Goal: Information Seeking & Learning: Understand process/instructions

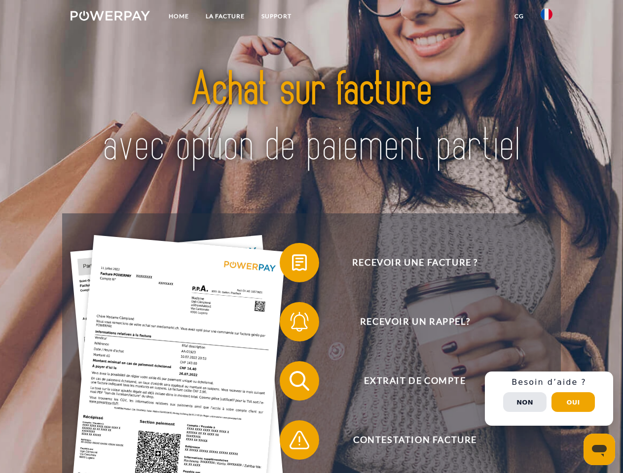
click at [110, 17] on img at bounding box center [109, 16] width 79 height 10
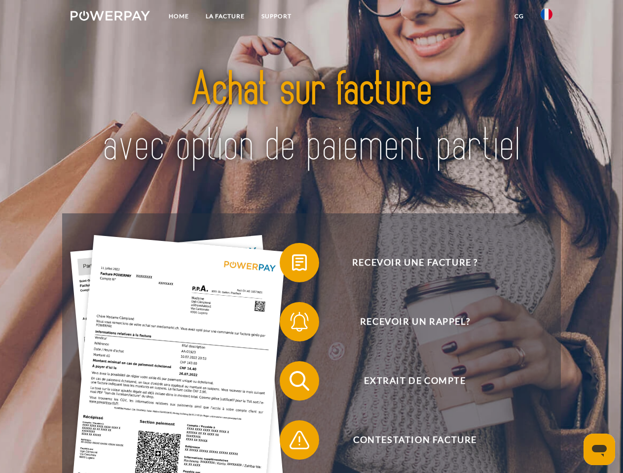
click at [546, 17] on img at bounding box center [546, 14] width 12 height 12
click at [519, 16] on link "CG" at bounding box center [519, 16] width 26 height 18
click at [292, 265] on span at bounding box center [284, 262] width 49 height 49
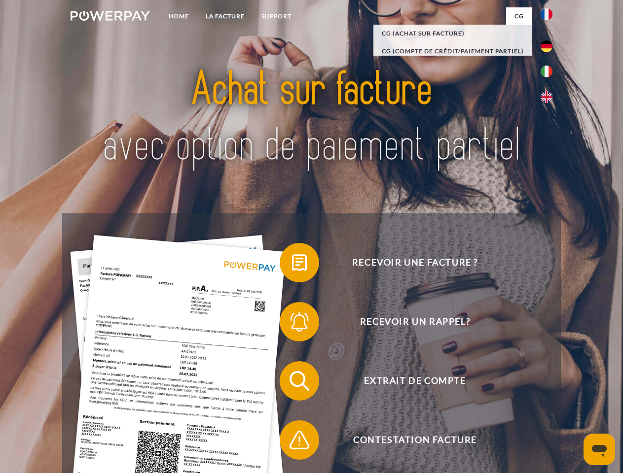
click at [292, 324] on span at bounding box center [284, 321] width 49 height 49
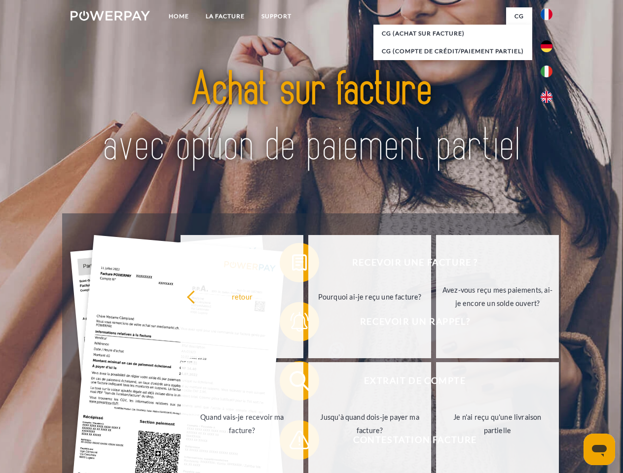
click at [308, 383] on link "Jusqu'à quand dois-je payer ma facture?" at bounding box center [369, 423] width 123 height 123
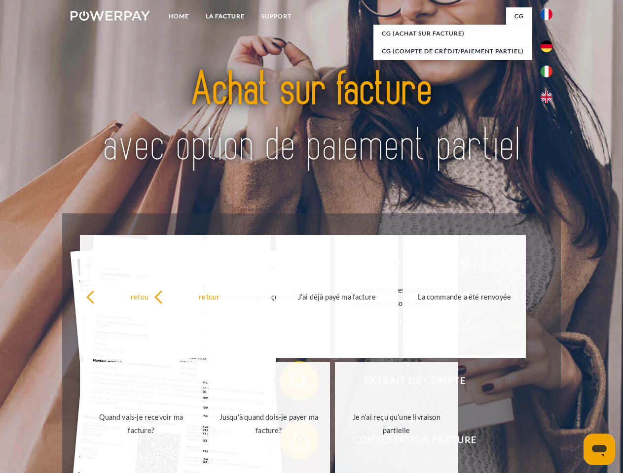
click at [292, 442] on span at bounding box center [284, 440] width 49 height 49
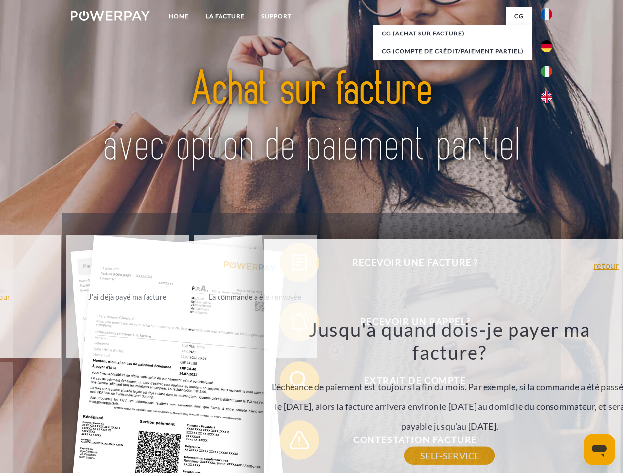
click at [549, 399] on div "Recevoir une facture ? Recevoir un rappel? Extrait de compte retour" at bounding box center [311, 410] width 498 height 394
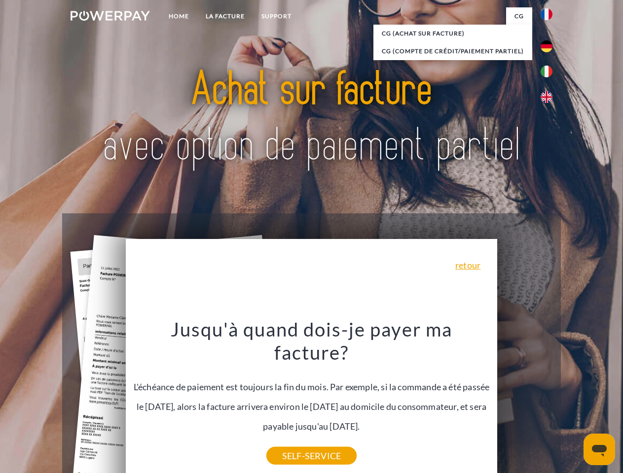
click at [525, 401] on span "Extrait de compte" at bounding box center [415, 380] width 242 height 39
click at [573, 402] on header "Home LA FACTURE Support" at bounding box center [311, 340] width 623 height 681
